Goal: Check status: Check status

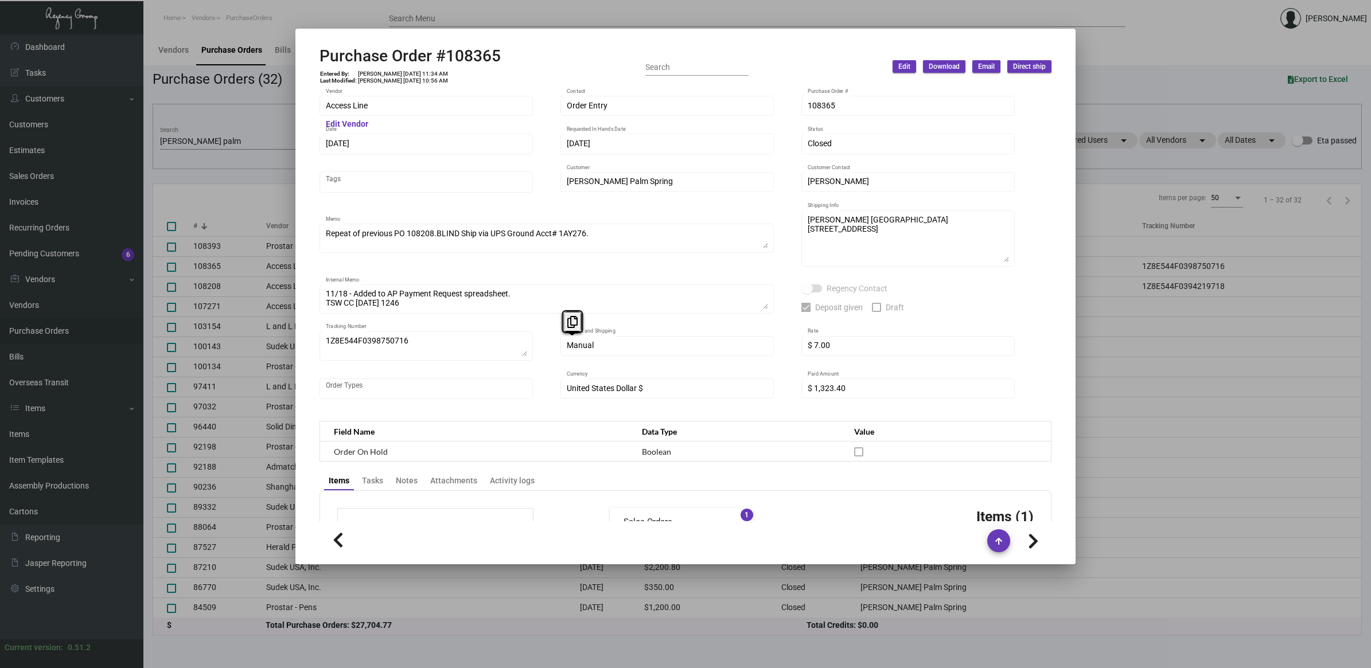
scroll to position [488, 0]
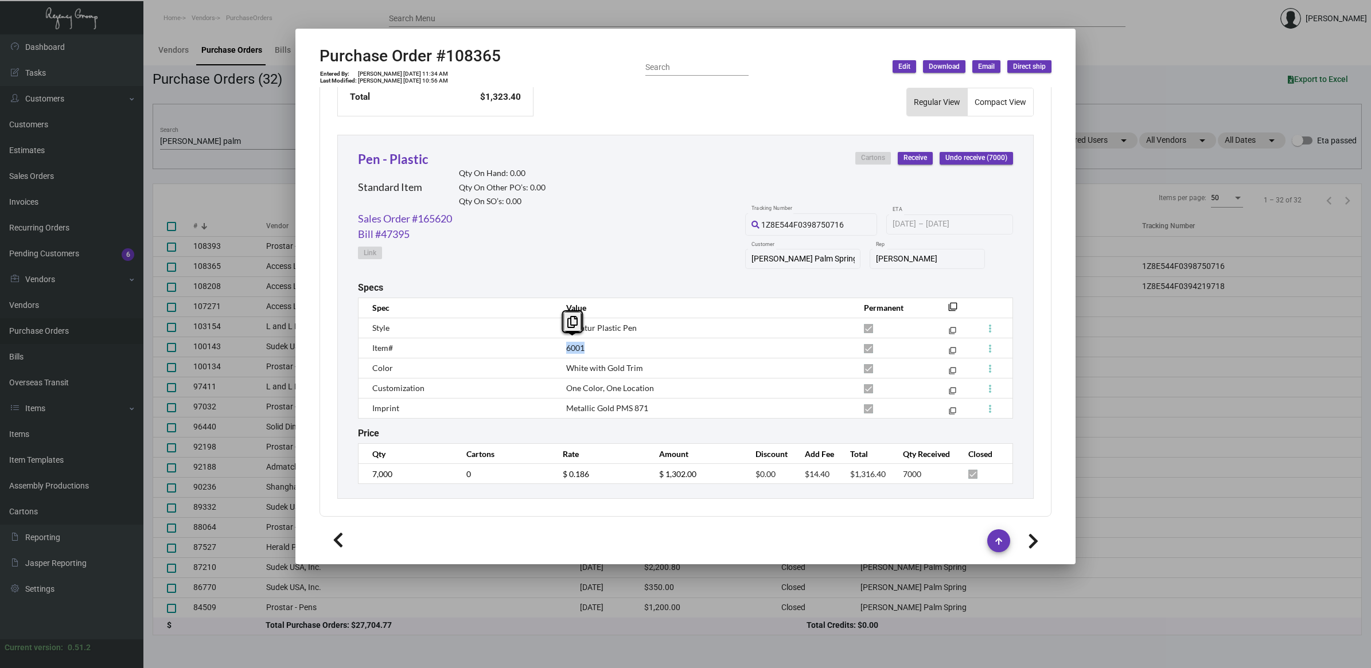
click at [254, 129] on div at bounding box center [685, 334] width 1371 height 668
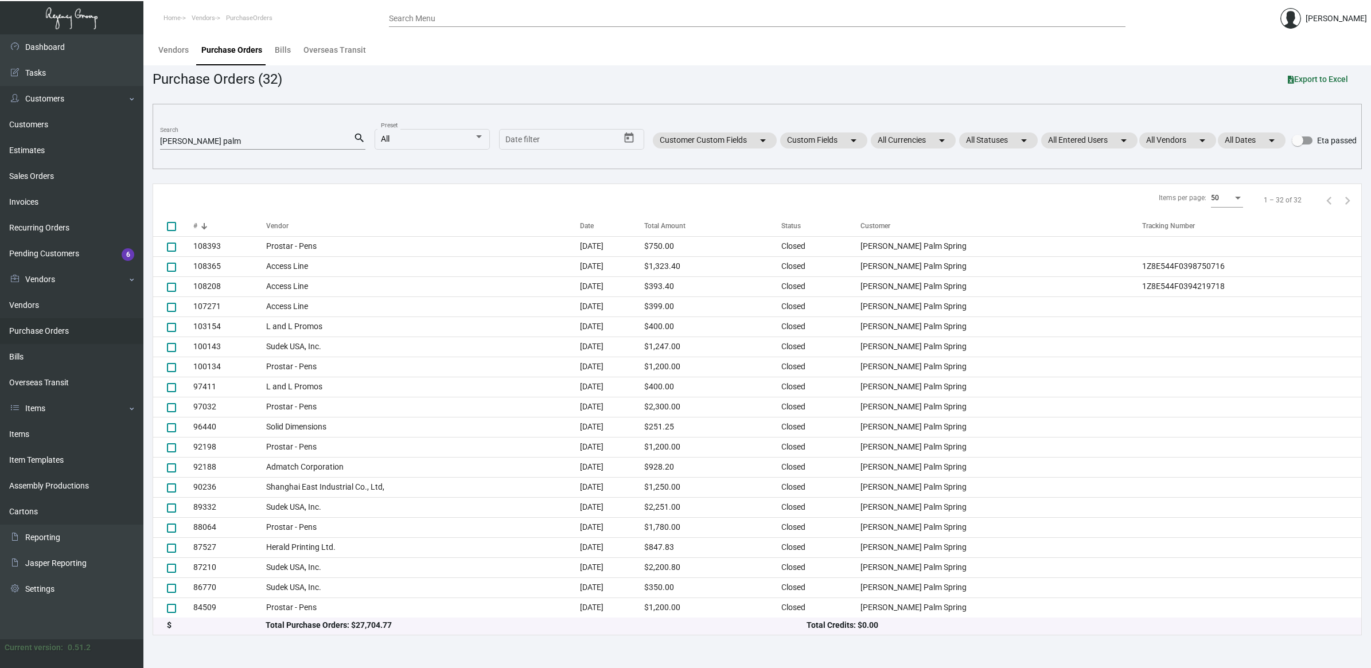
drag, startPoint x: 181, startPoint y: 135, endPoint x: 164, endPoint y: 135, distance: 16.6
click at [164, 135] on div "[PERSON_NAME] palm Search" at bounding box center [256, 141] width 193 height 18
drag, startPoint x: 219, startPoint y: 139, endPoint x: -13, endPoint y: 130, distance: 232.5
click at [0, 130] on html "Home Vendors PurchaseOrders Search Menu [PERSON_NAME] Dashboard Dashboard Tasks…" at bounding box center [685, 334] width 1371 height 668
paste input "108365"
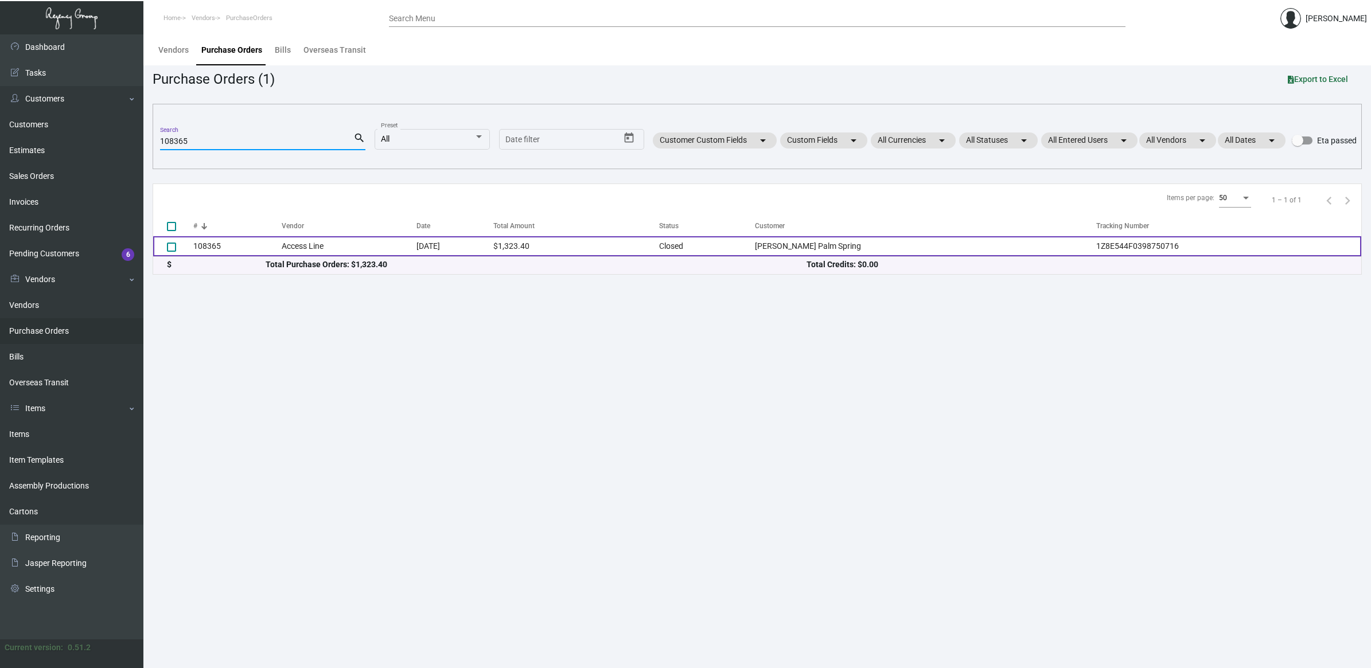
type input "108365"
click at [342, 247] on td "Access Line" at bounding box center [349, 246] width 134 height 20
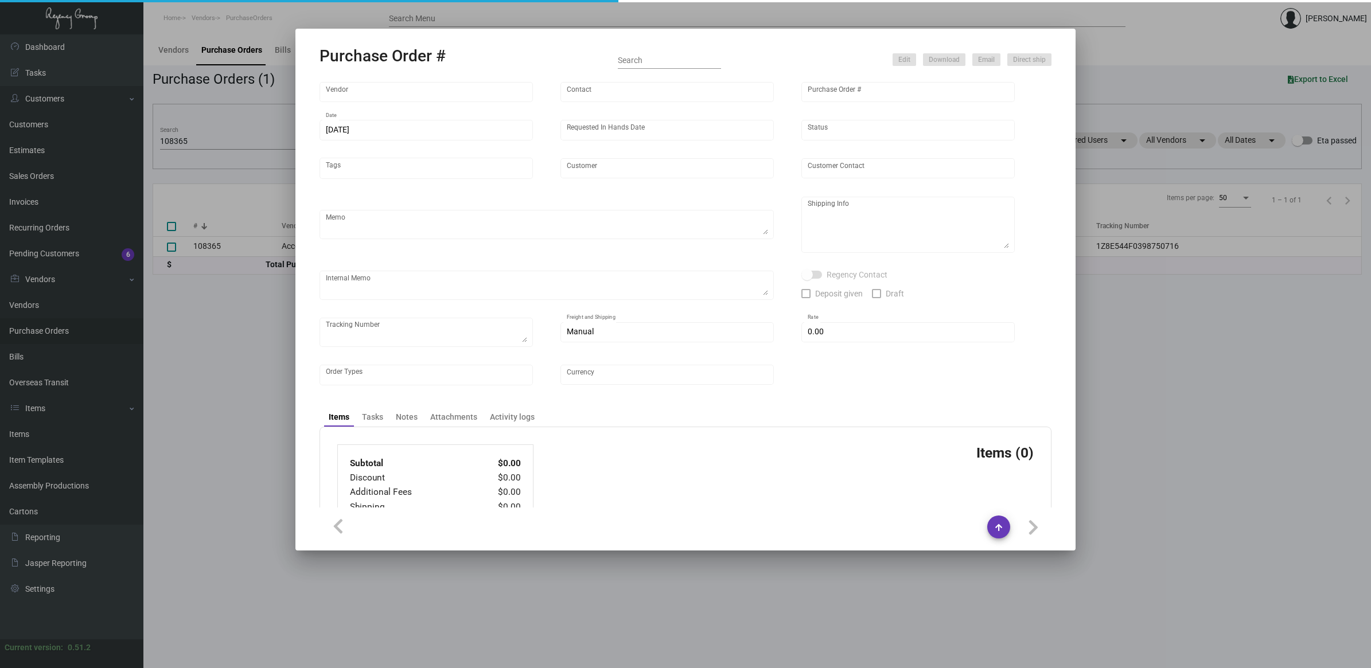
type input "Access Line"
type input "Order Entry"
type input "108365"
type input "[DATE]"
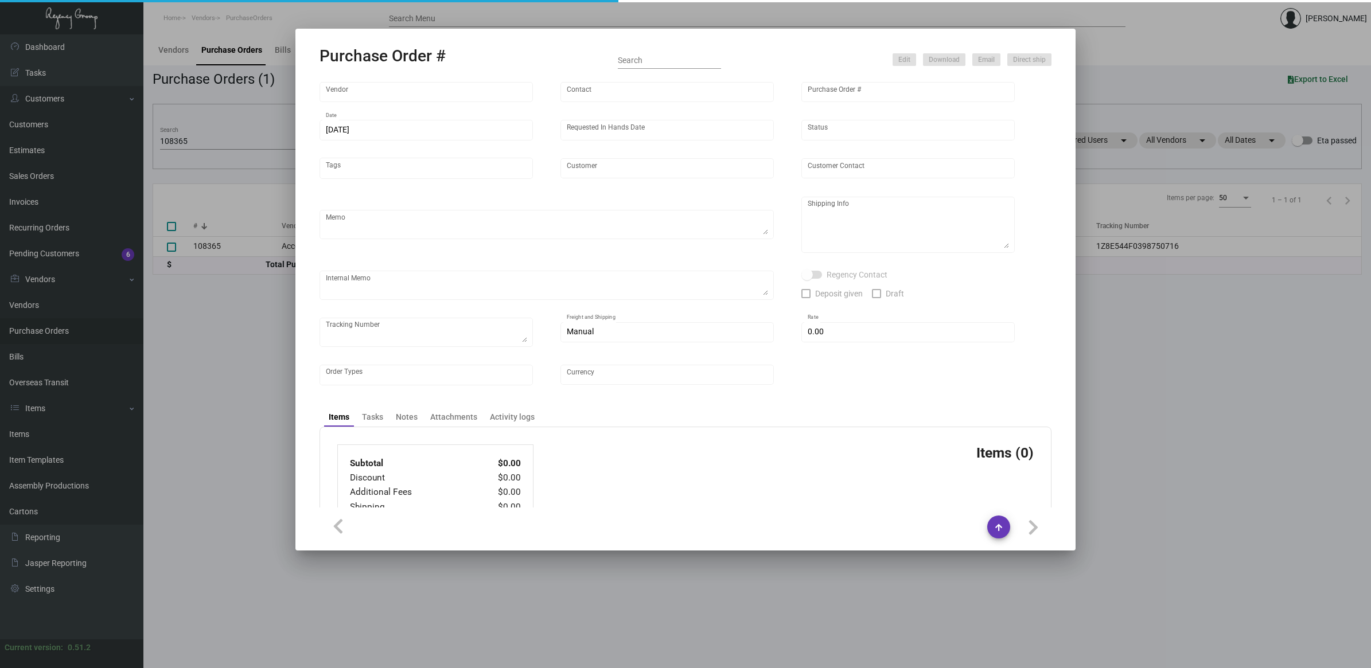
type input "[PERSON_NAME] Palm Spring"
type input "[PERSON_NAME]"
type textarea "Repeat of previous PO 108208.BLIND Ship via UPS Ground Acct# 1AY276."
type textarea "[PERSON_NAME] [GEOGRAPHIC_DATA] [STREET_ADDRESS]"
type textarea "11/18 - Added to AP Payment Request spreadsheet. TSW CC [DATE] 1246"
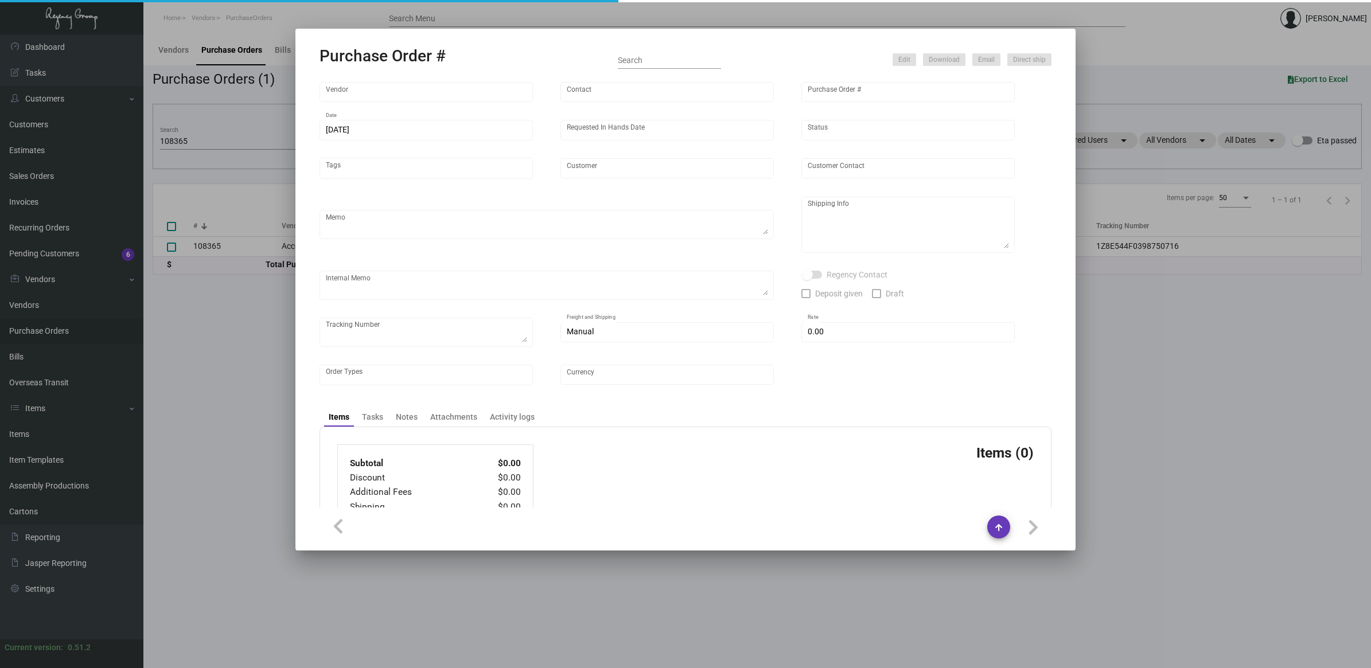
checkbox input "true"
type textarea "1Z8E544F0398750716"
type input "$ 7.00"
type input "United States Dollar $"
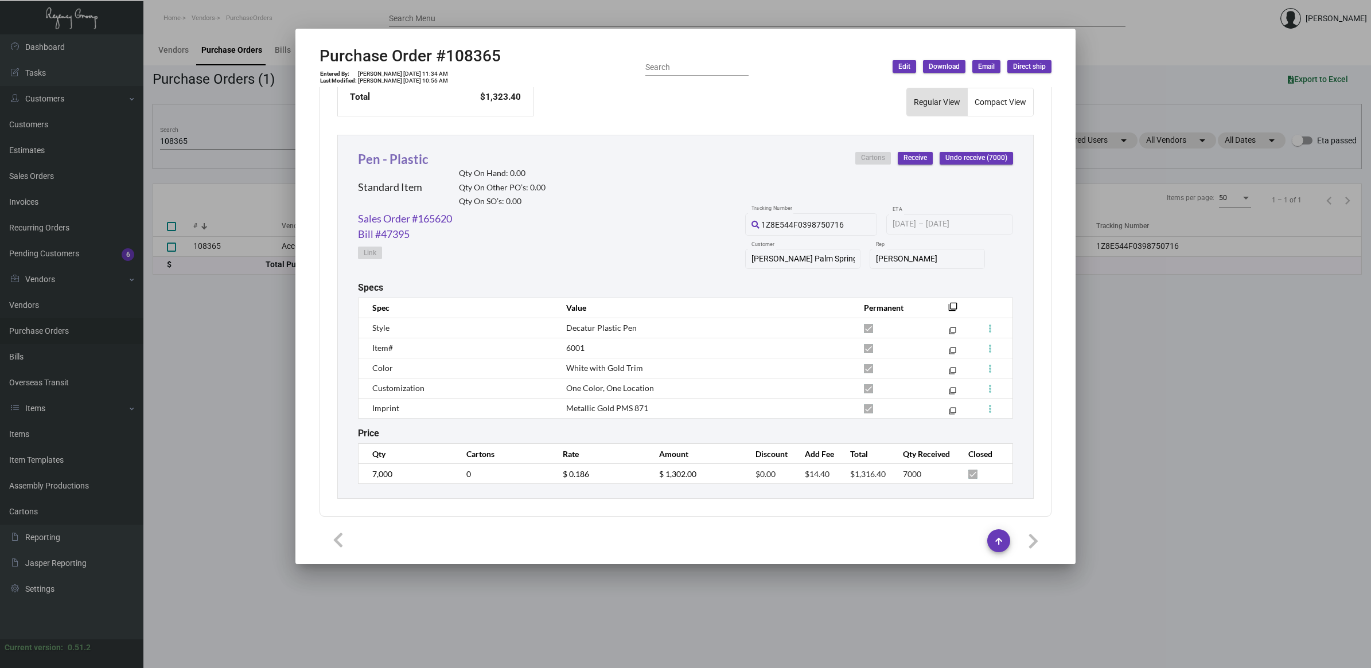
click at [405, 151] on link "Pen - Plastic" at bounding box center [393, 158] width 71 height 15
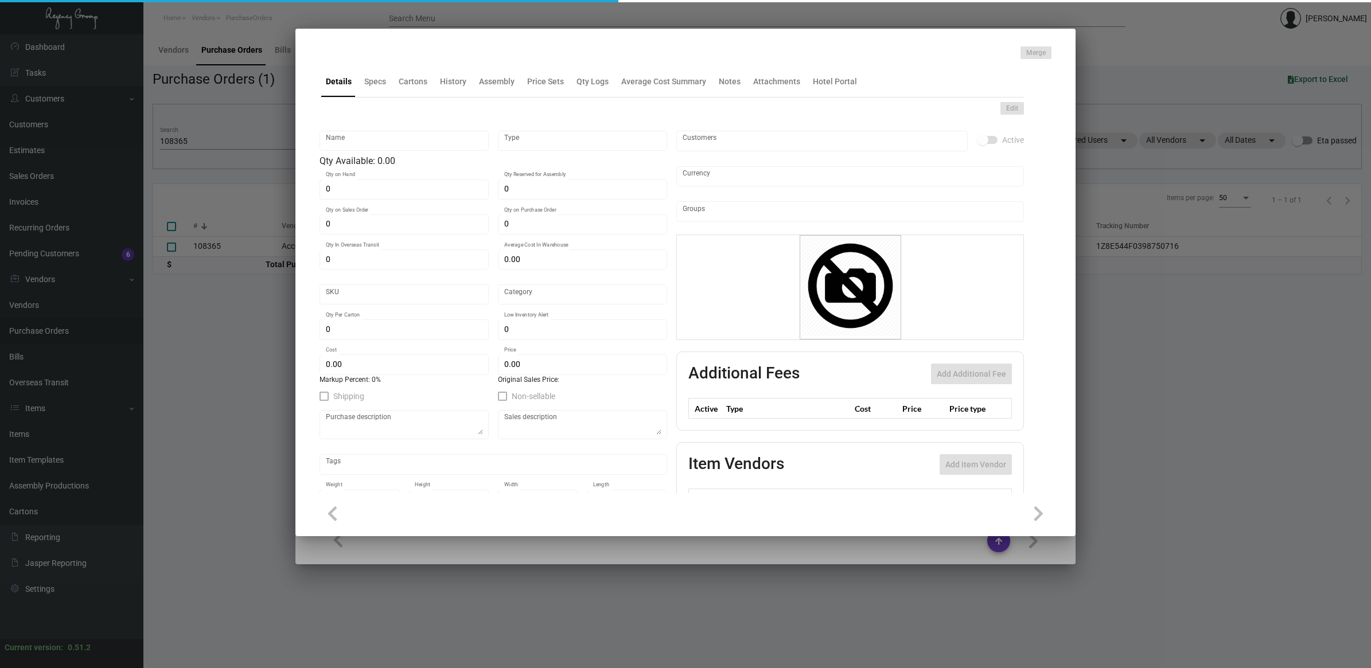
type input "Pen - Plastic"
type input "Standard Item"
type input "$ 0.00"
type input "0"
type input "Standard"
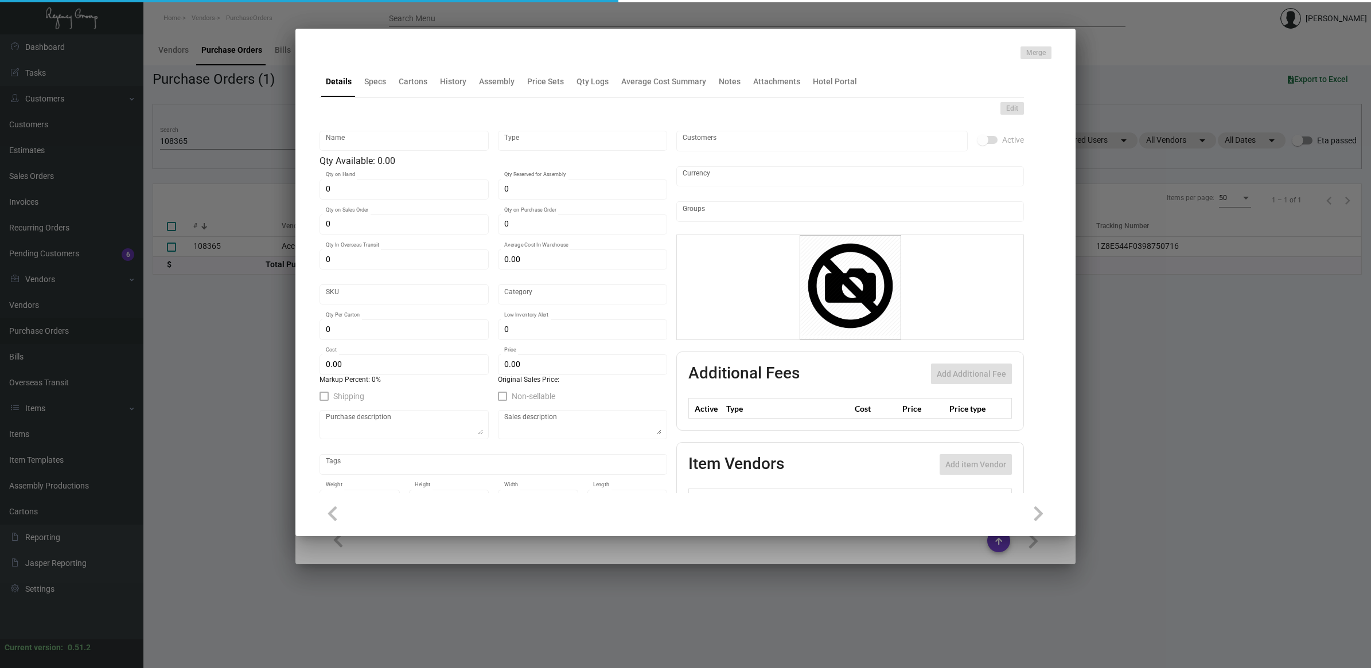
type input "1,000"
type input "3,000"
type input "$ 0.186"
type input "$ 0.00"
checkbox input "true"
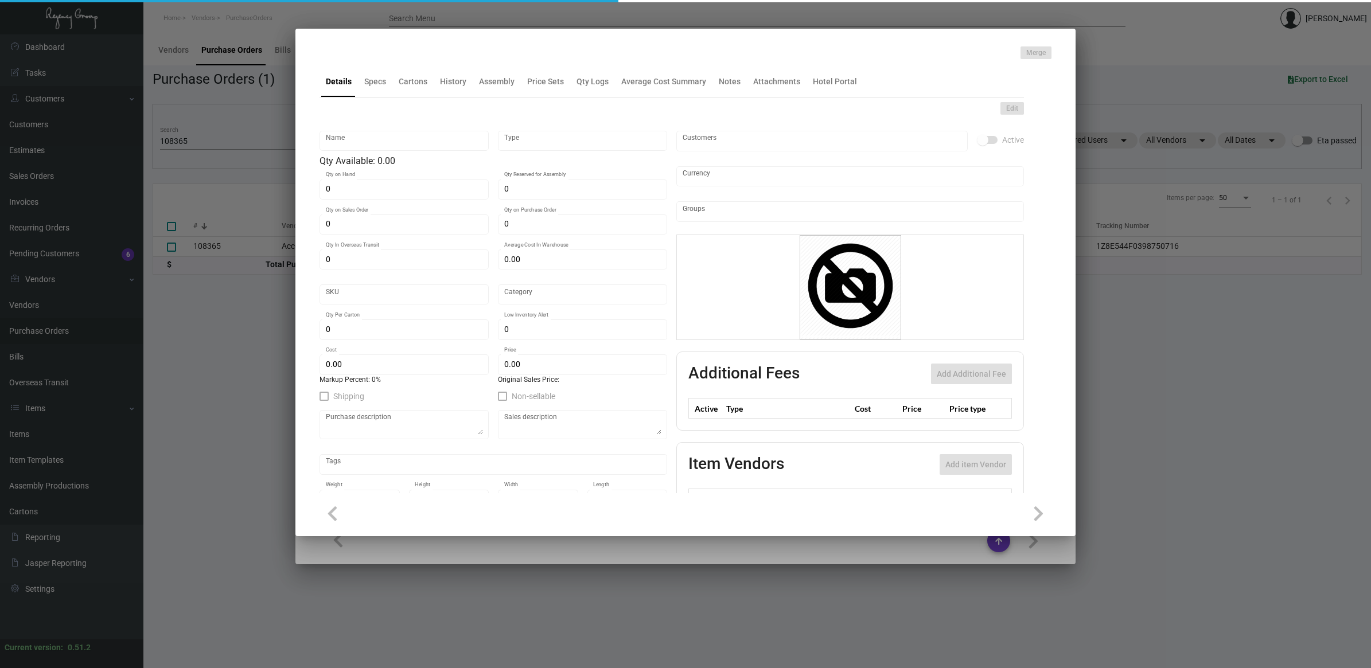
type input "United States Dollar $"
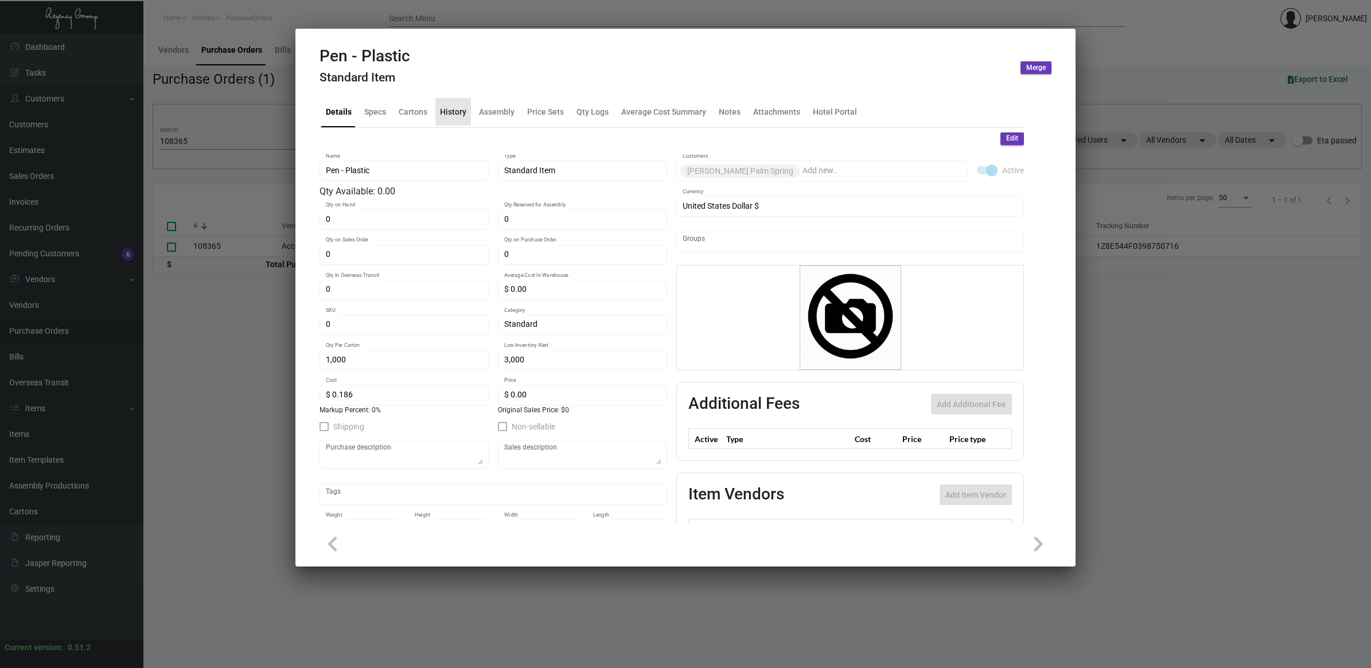
click at [440, 109] on div "History" at bounding box center [453, 112] width 26 height 12
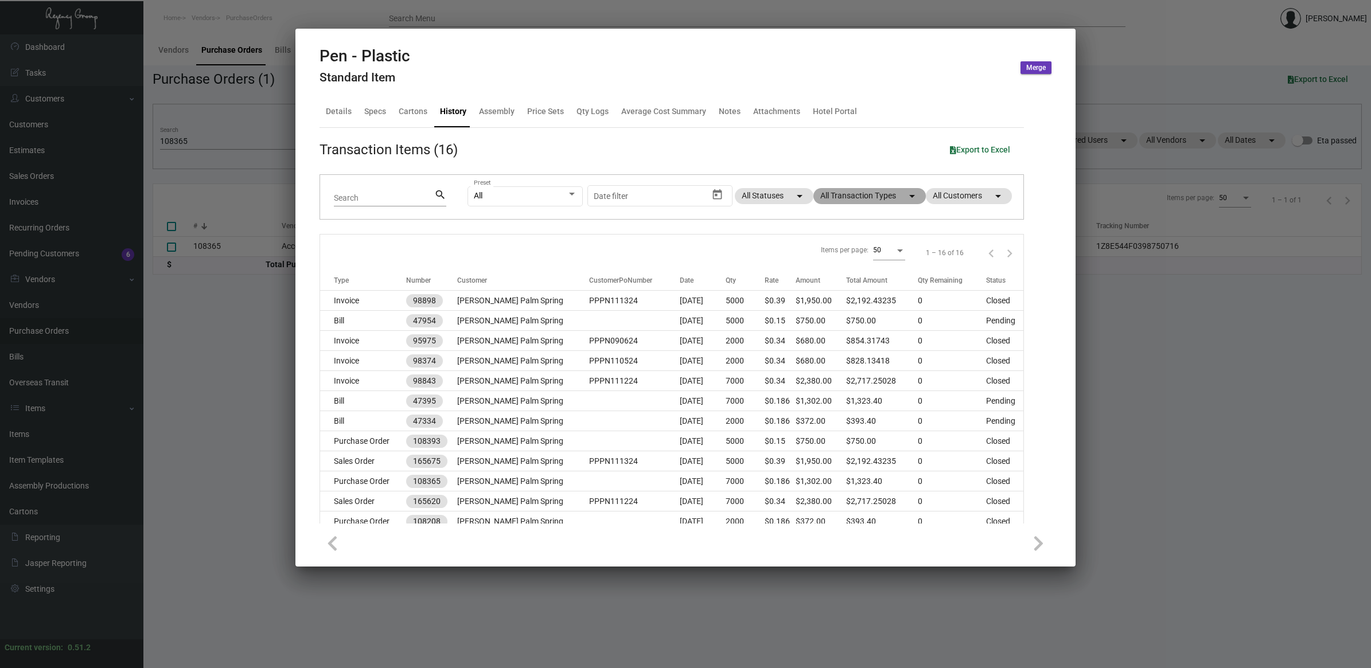
click at [867, 198] on mat-chip "All Transaction Types arrow_drop_down" at bounding box center [869, 196] width 112 height 16
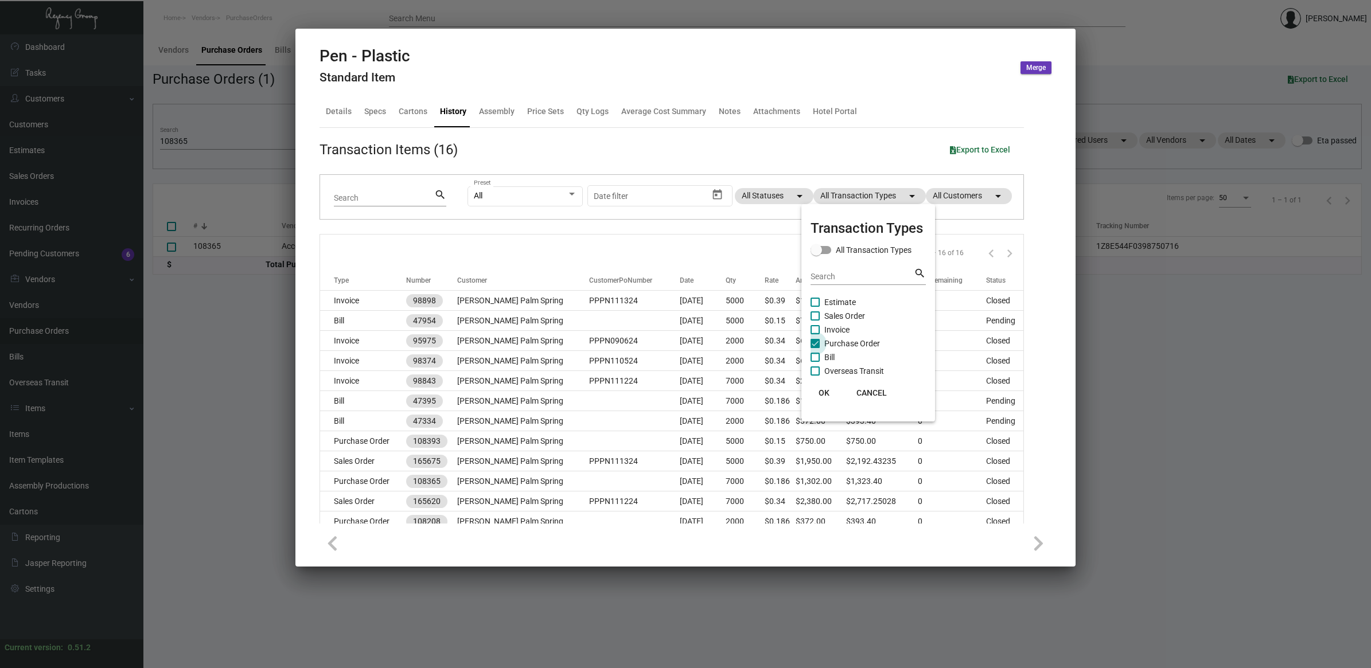
click at [860, 342] on span "Purchase Order" at bounding box center [852, 344] width 56 height 14
click at [815, 348] on input "Purchase Order" at bounding box center [814, 348] width 1 height 1
click at [859, 342] on span "Purchase Order" at bounding box center [852, 344] width 56 height 14
click at [815, 348] on input "Purchase Order" at bounding box center [814, 348] width 1 height 1
checkbox input "true"
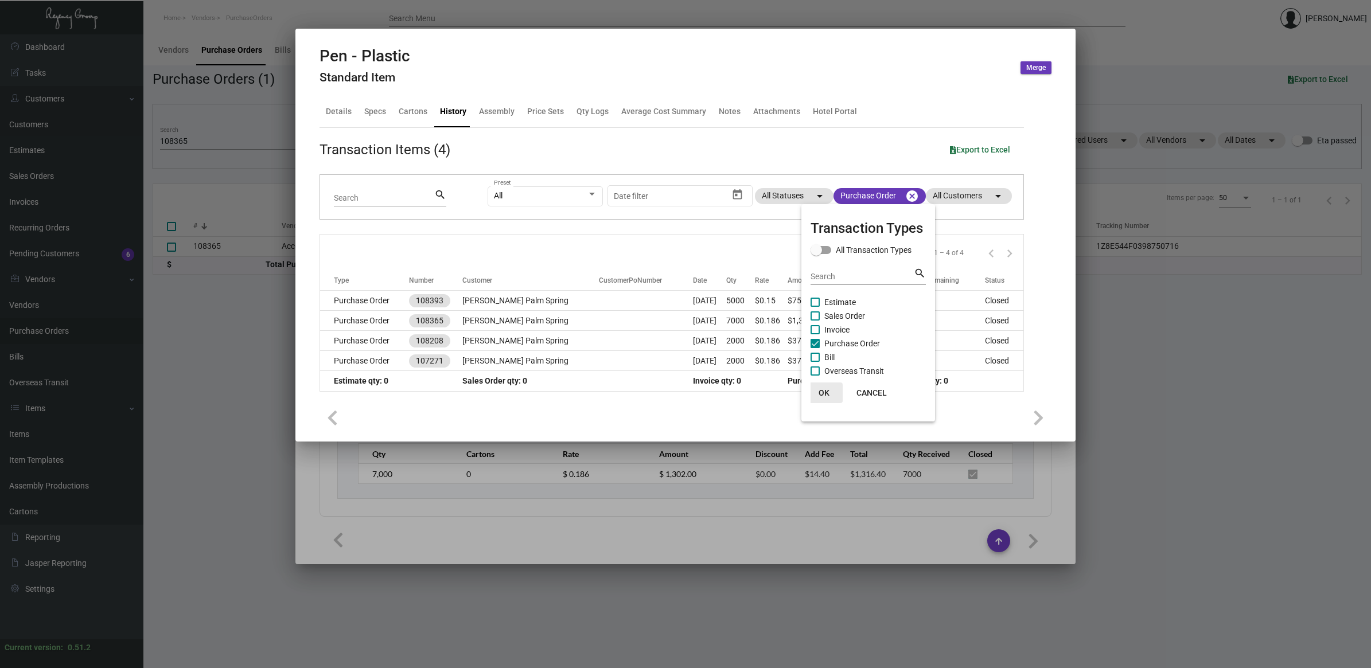
click at [825, 397] on button "OK" at bounding box center [824, 393] width 37 height 21
click at [641, 493] on div at bounding box center [685, 334] width 1371 height 668
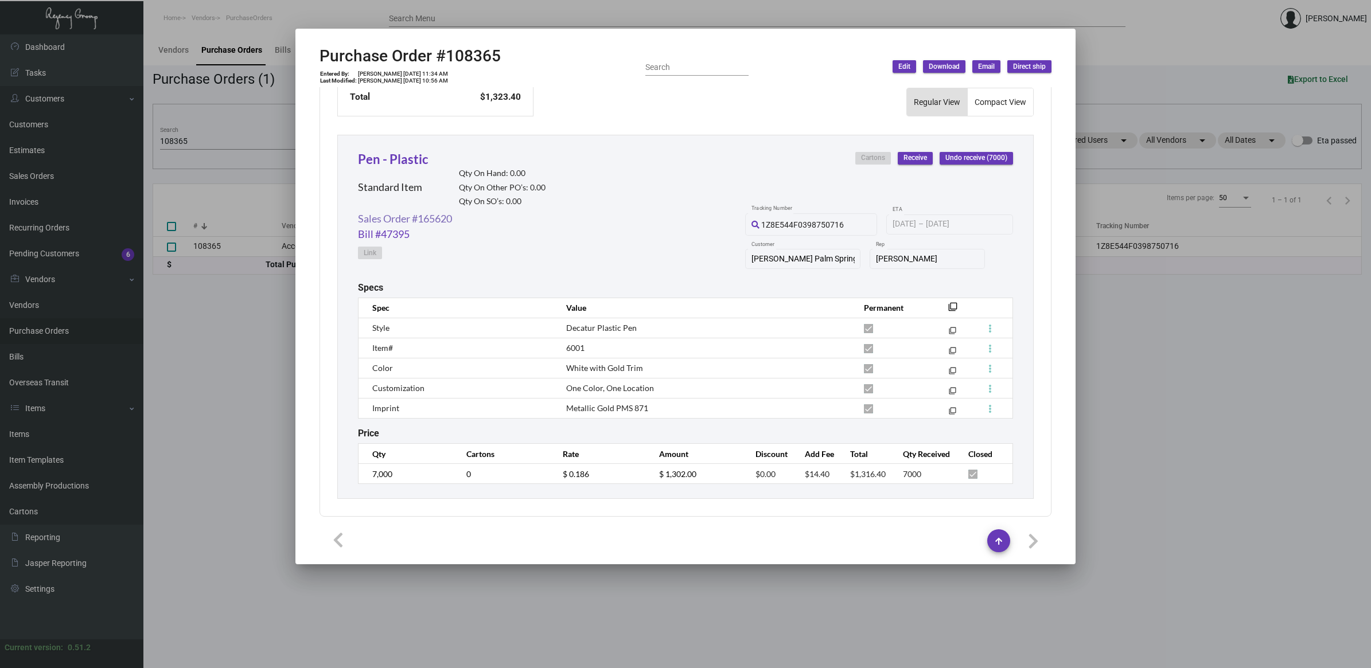
click at [430, 214] on link "Sales Order #165620" at bounding box center [405, 218] width 94 height 15
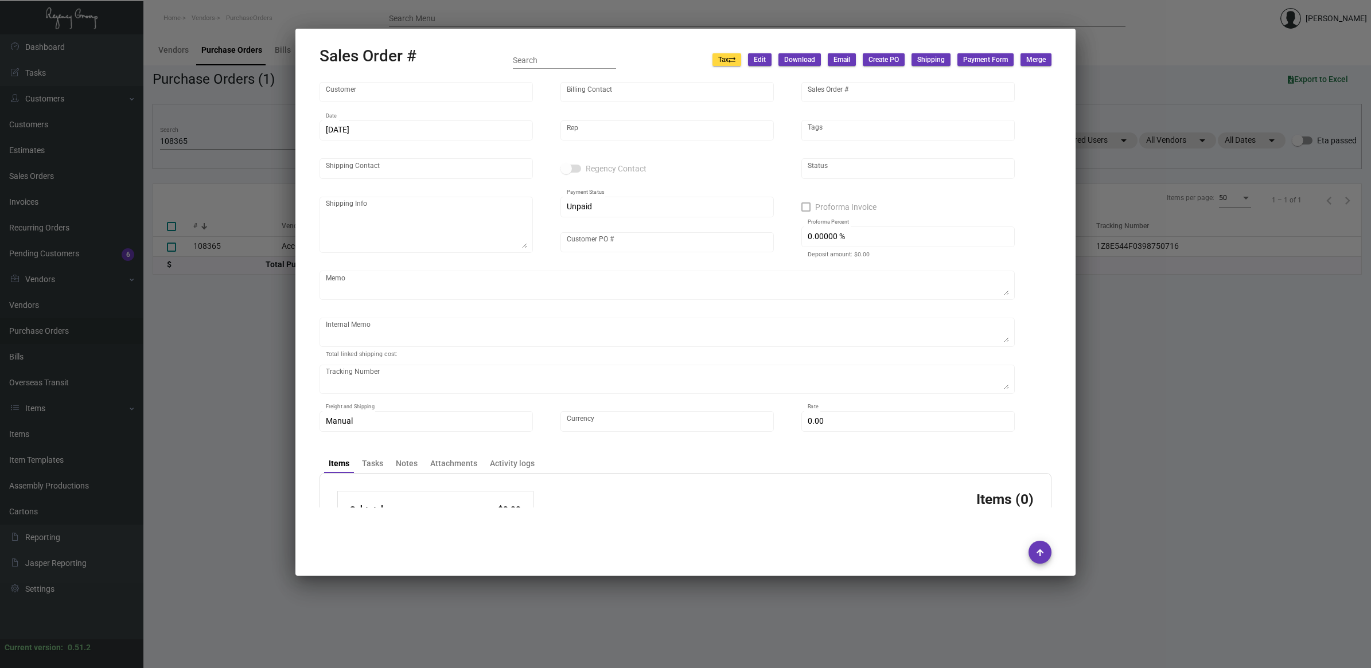
type input "[PERSON_NAME] Palm Spring"
type input "[PERSON_NAME]"
type input "165620"
type input "[DATE]"
type input "[PERSON_NAME]"
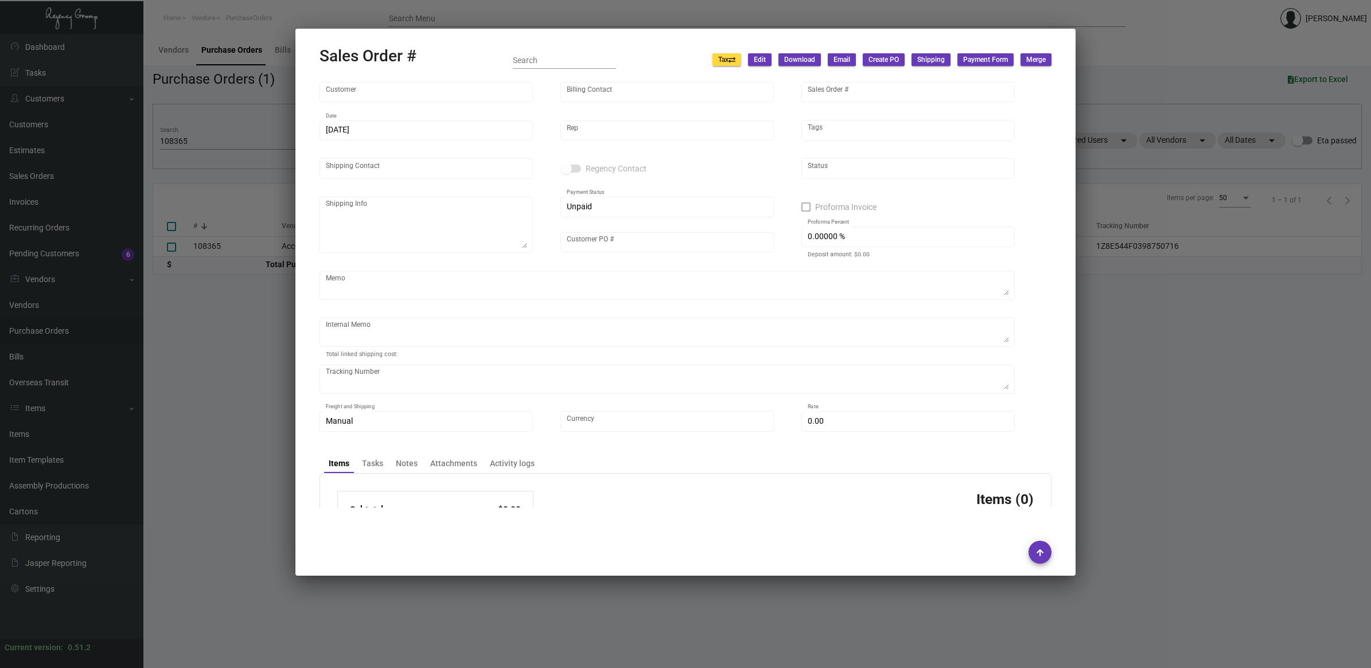
type input "[PERSON_NAME]"
type textarea "[PERSON_NAME] [GEOGRAPHIC_DATA] [STREET_ADDRESS]"
type input "PPPN111224"
type input "United States Dollar $"
type input "$ 97.81"
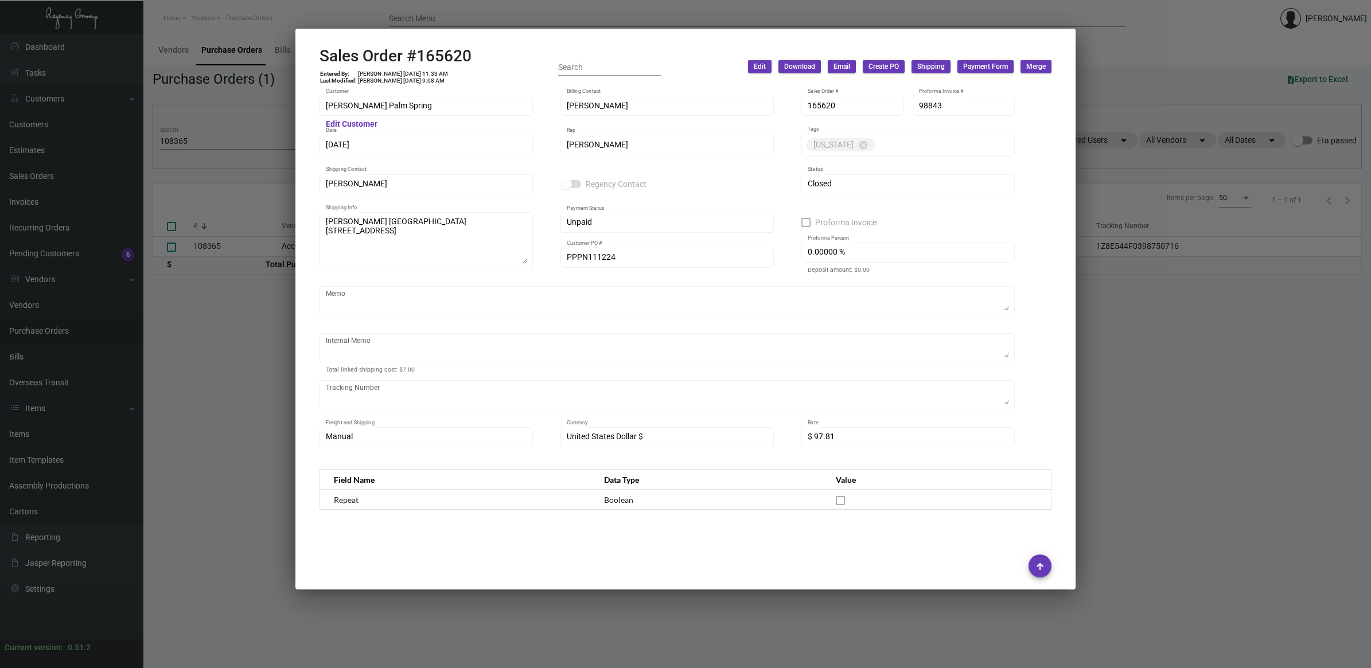
click at [453, 56] on h2 "Sales Order #165620" at bounding box center [395, 55] width 152 height 19
copy h2 "165620"
click at [392, 331] on div "Internal Memo" at bounding box center [667, 347] width 683 height 32
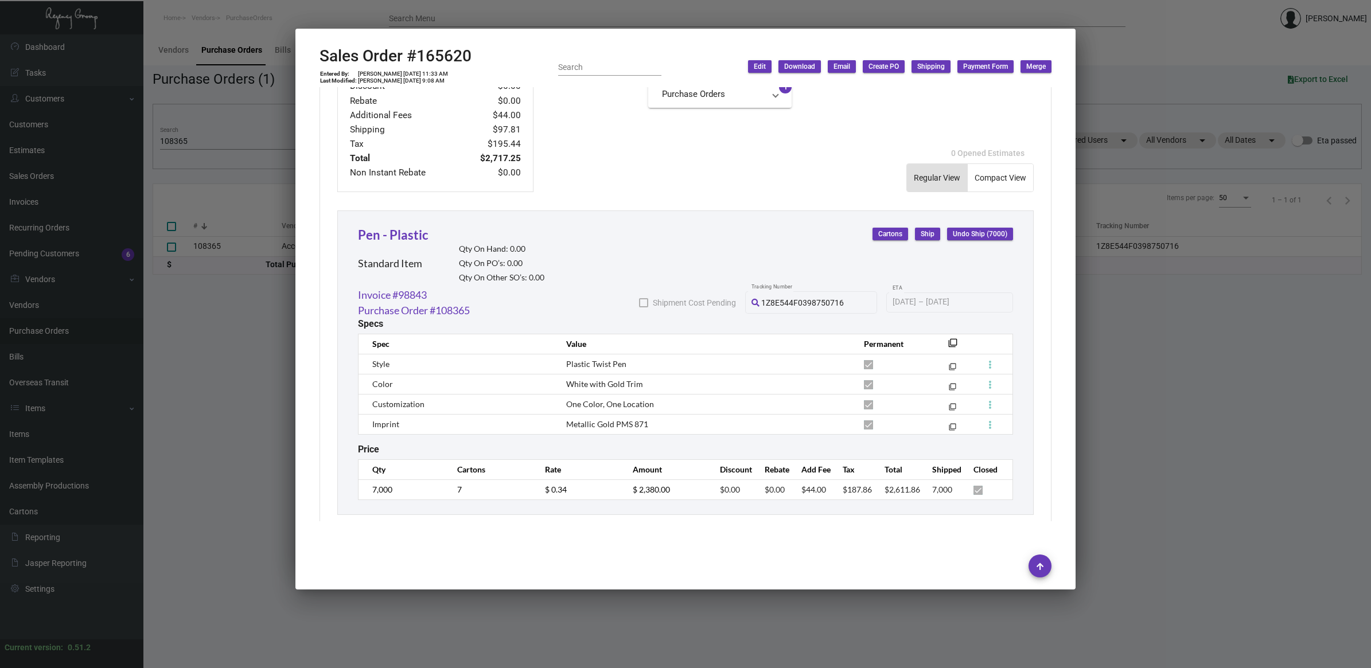
scroll to position [525, 0]
